Goal: Task Accomplishment & Management: Use online tool/utility

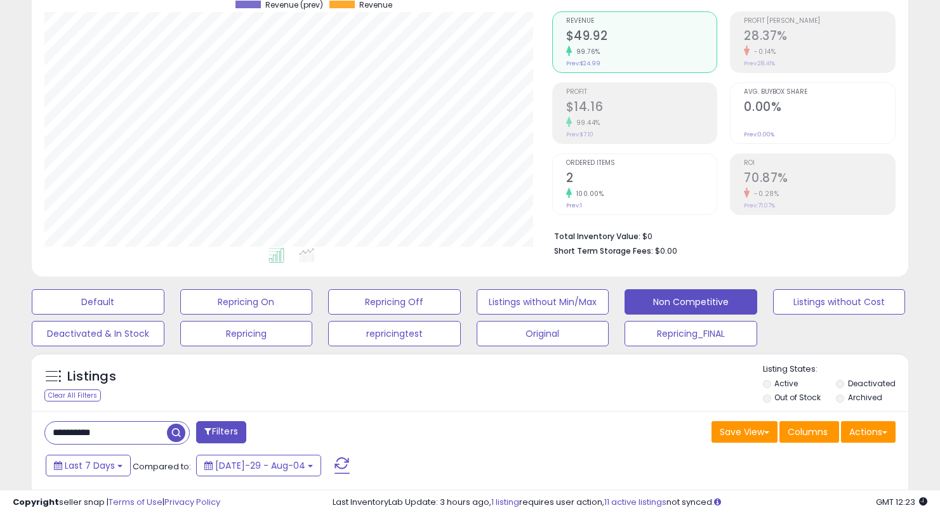
scroll to position [130, 0]
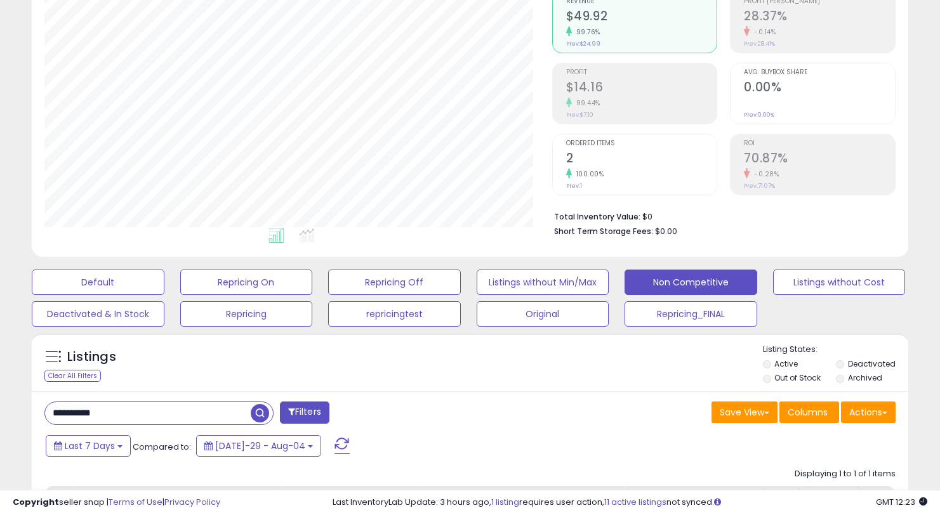
drag, startPoint x: 122, startPoint y: 409, endPoint x: 30, endPoint y: 412, distance: 91.4
click at [30, 412] on div "Listings Clear All Filters" at bounding box center [470, 514] width 896 height 375
paste input "text"
type input "**********"
click at [260, 415] on span "button" at bounding box center [260, 413] width 18 height 18
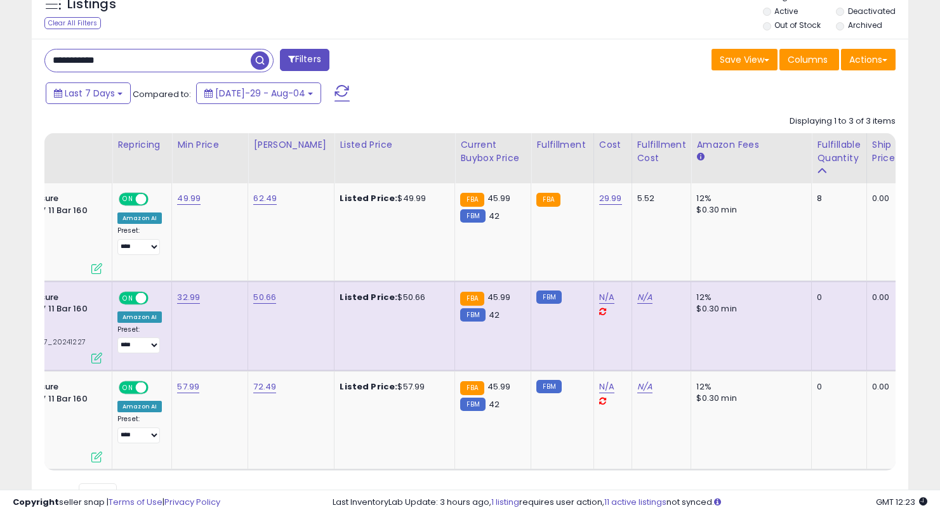
scroll to position [0, 0]
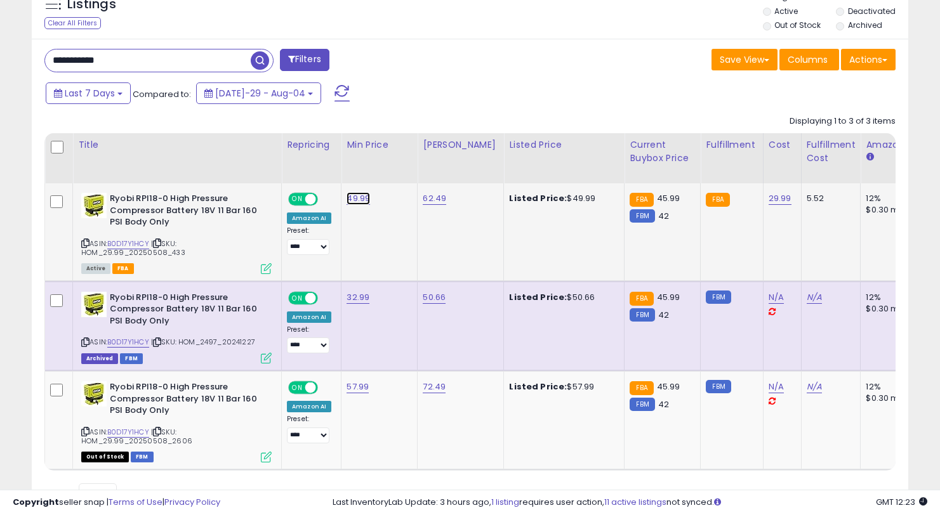
click at [366, 196] on link "49.99" at bounding box center [358, 198] width 23 height 13
drag, startPoint x: 310, startPoint y: 169, endPoint x: 243, endPoint y: 157, distance: 67.7
click at [248, 157] on table "Title Repricing" at bounding box center [952, 302] width 1817 height 338
type input "*****"
click button "submit" at bounding box center [397, 166] width 22 height 19
